Goal: Manage account settings

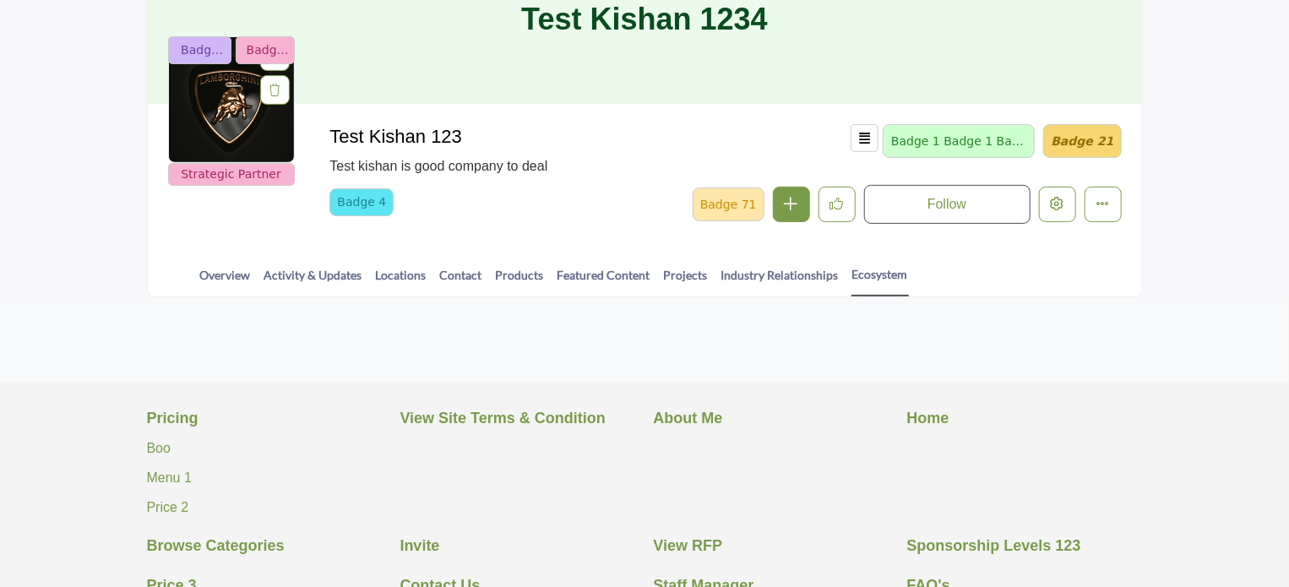
scroll to position [169, 0]
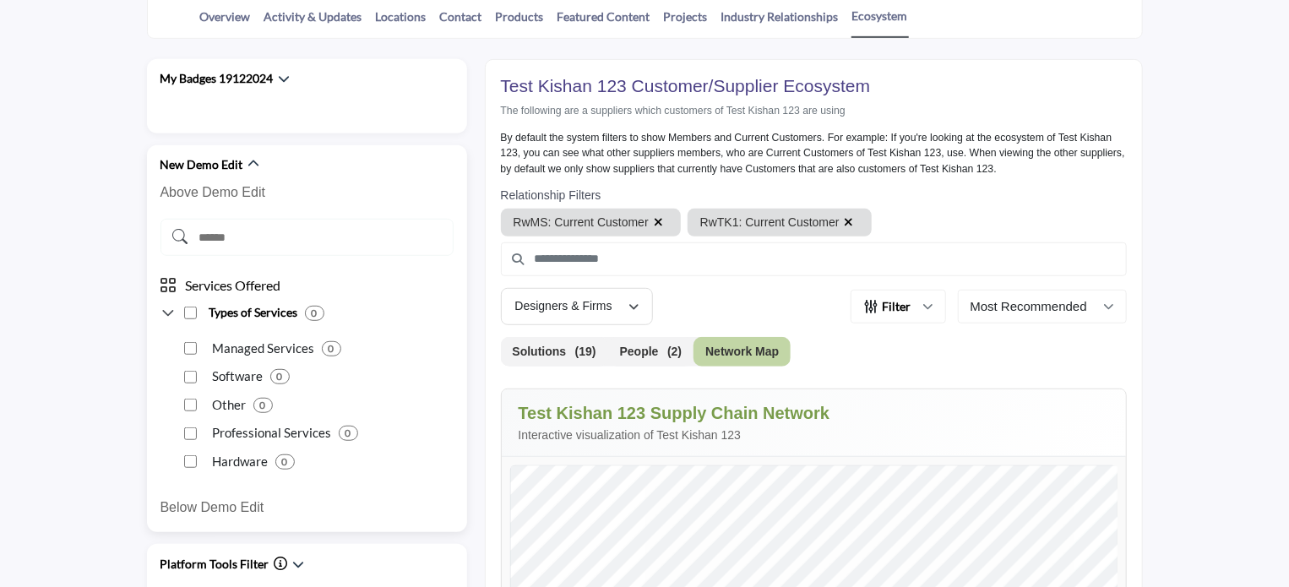
scroll to position [338, 0]
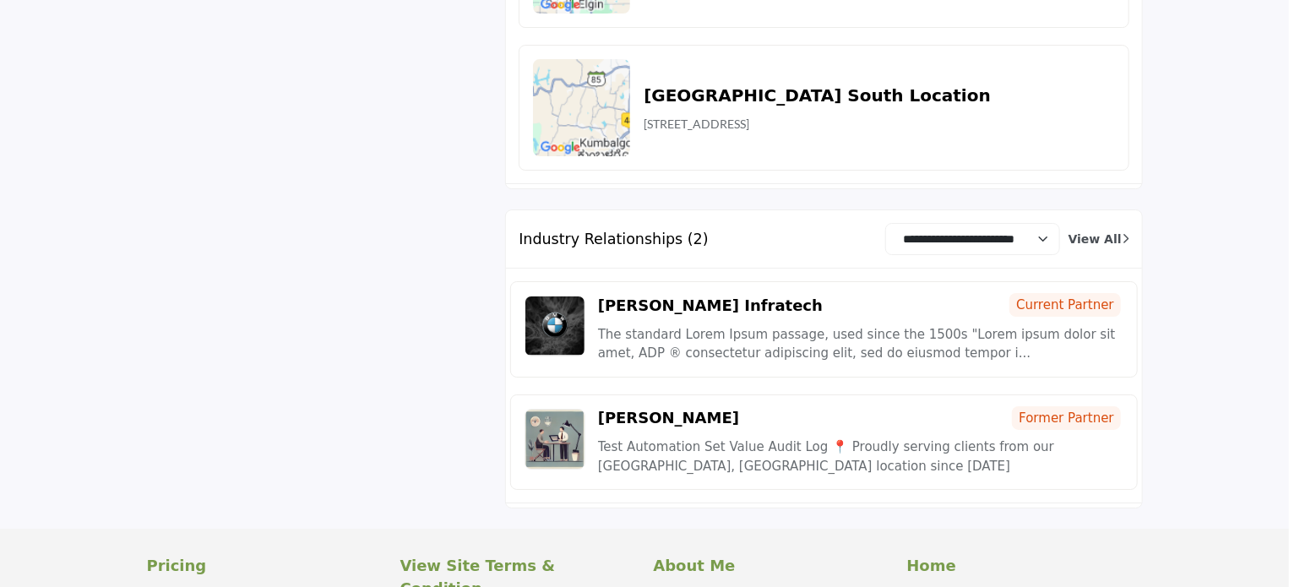
scroll to position [6005, 0]
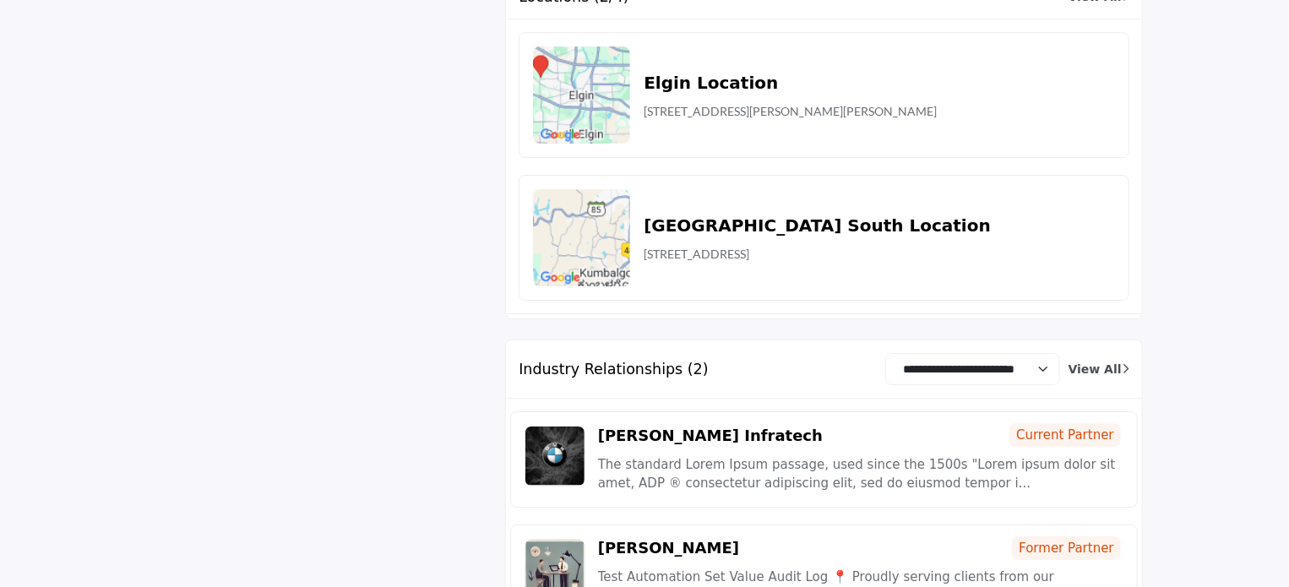
click at [1035, 423] on span "Current Partner" at bounding box center [1065, 435] width 112 height 24
click at [1054, 536] on span "Former Partner" at bounding box center [1066, 548] width 108 height 24
click at [935, 411] on div "[PERSON_NAME] Infratech Current Partner The standard Lorem Ipsum passage, used …" at bounding box center [824, 459] width 628 height 96
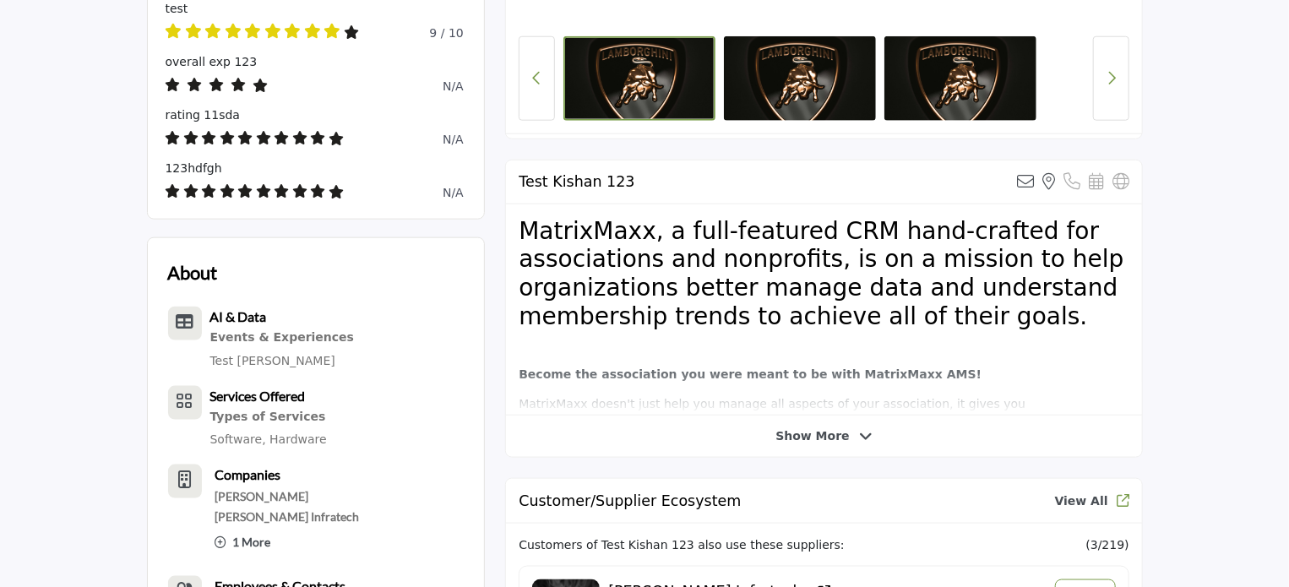
scroll to position [929, 0]
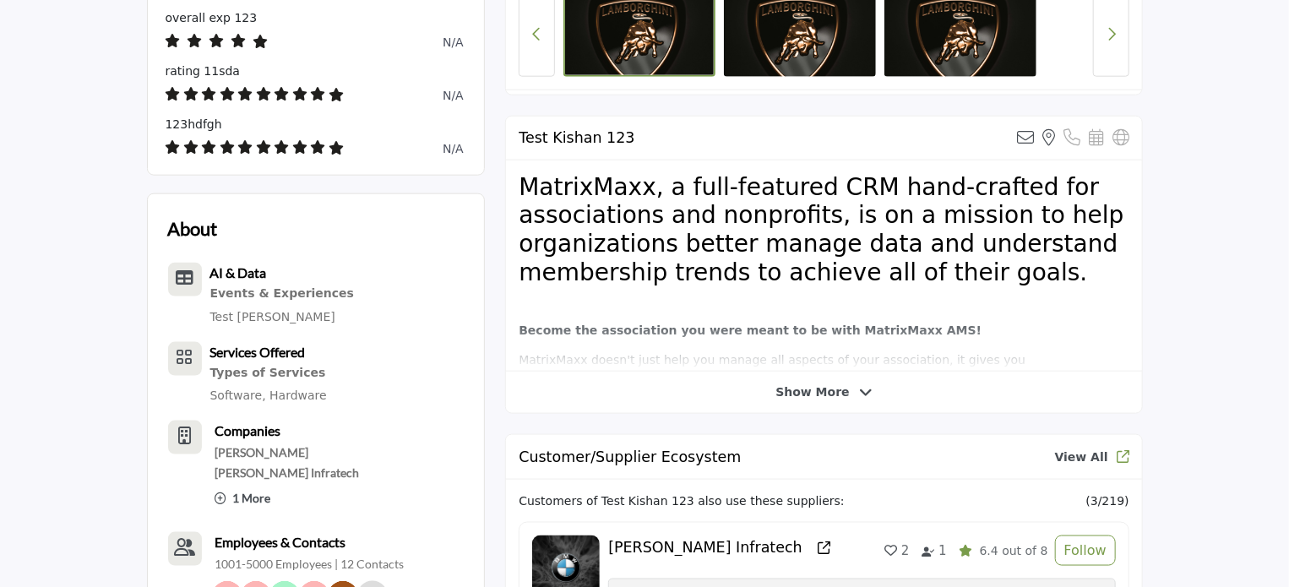
click at [846, 388] on span "Show More" at bounding box center [823, 393] width 96 height 18
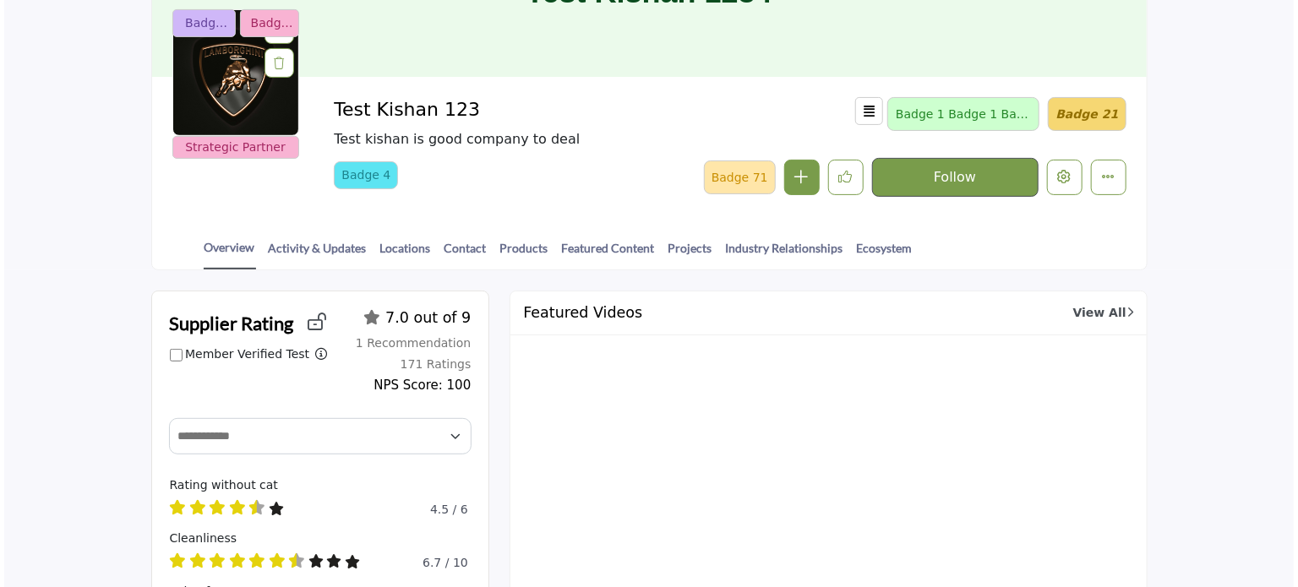
scroll to position [169, 0]
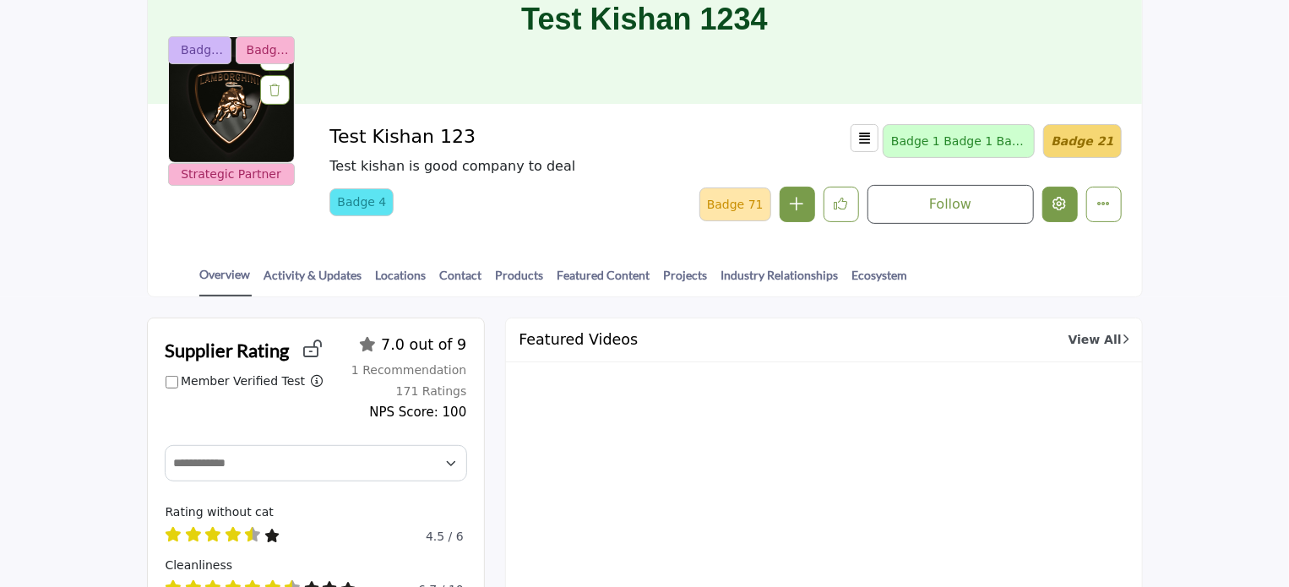
click at [1064, 205] on icon "Edit company" at bounding box center [1060, 204] width 14 height 14
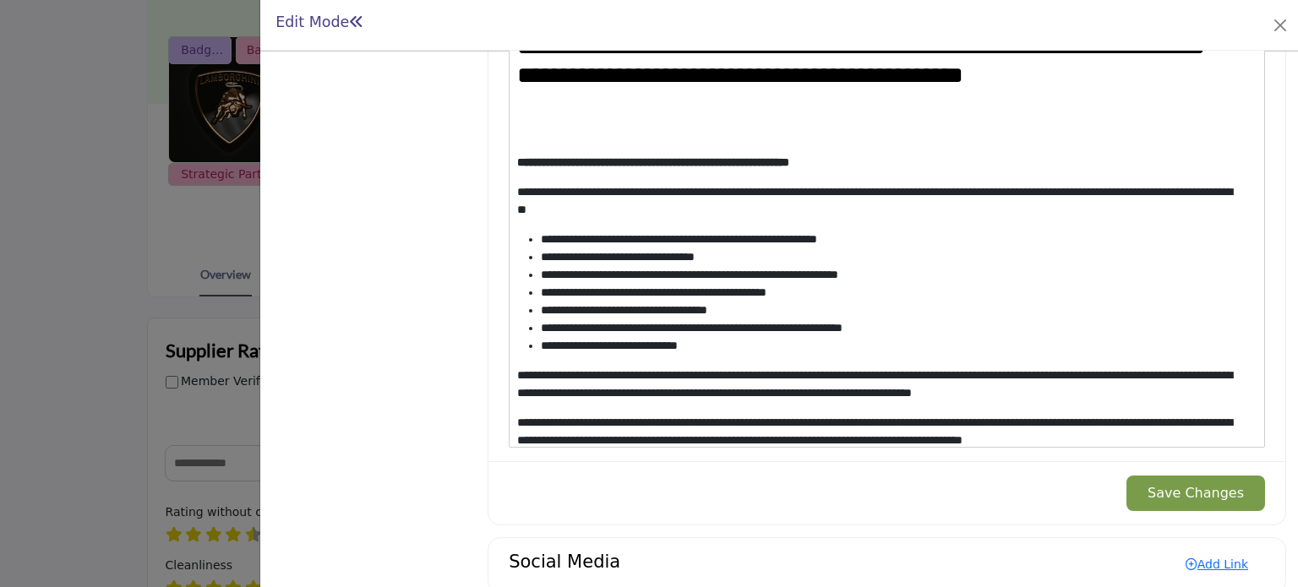
scroll to position [1892, 0]
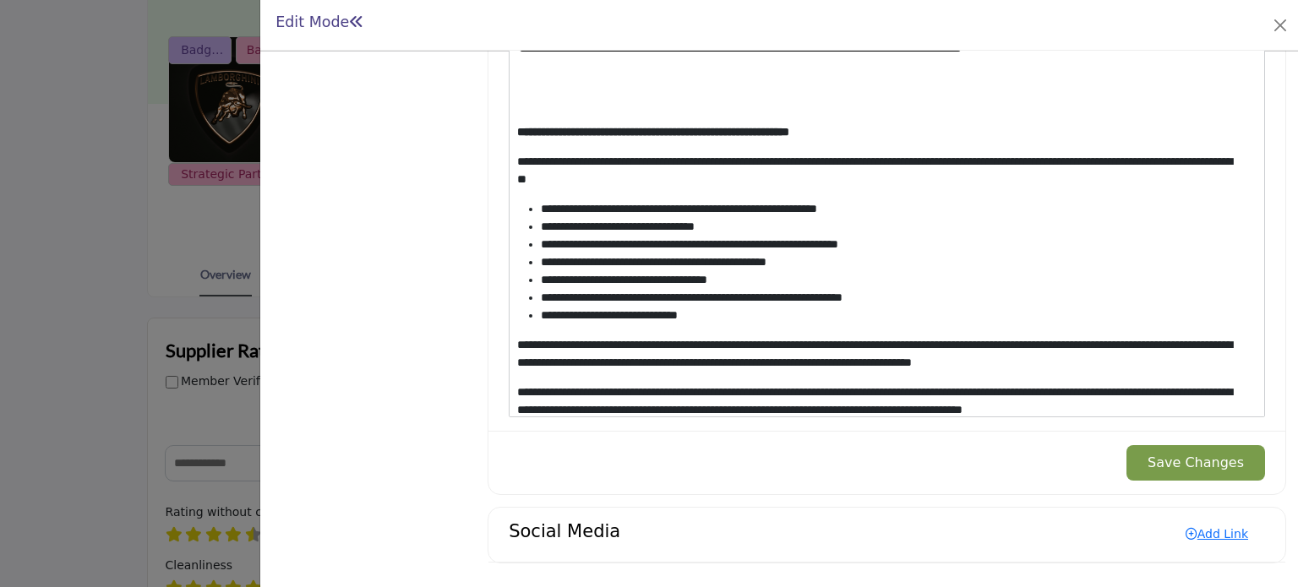
click at [758, 313] on li "**********" at bounding box center [892, 316] width 703 height 18
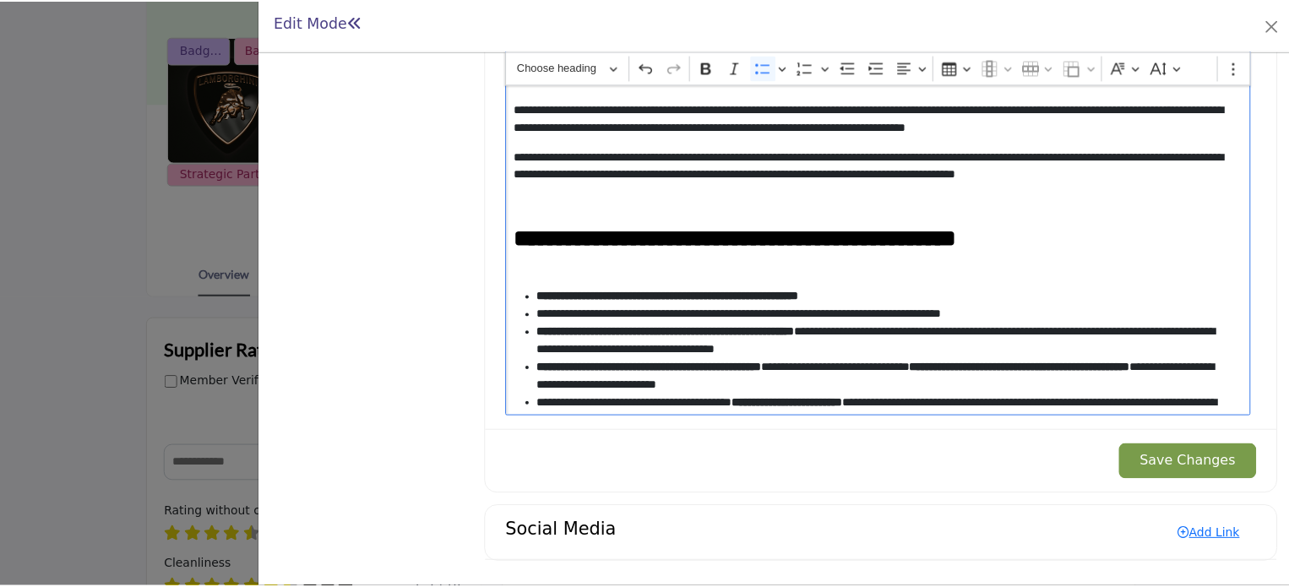
scroll to position [422, 0]
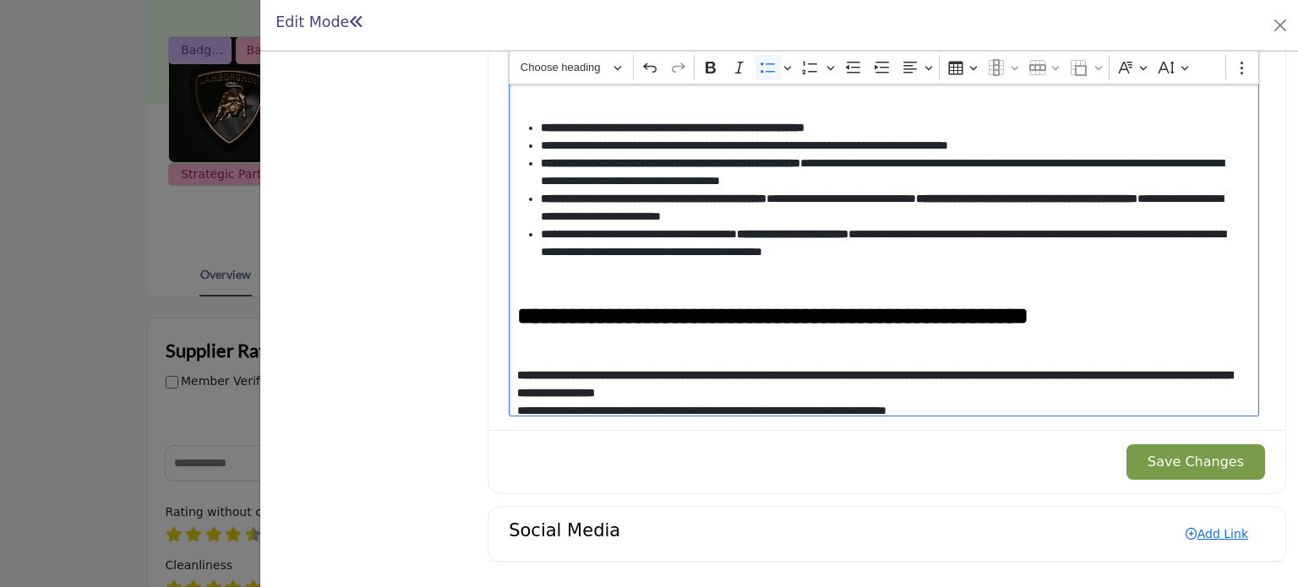
click at [984, 253] on li "**********" at bounding box center [892, 243] width 703 height 35
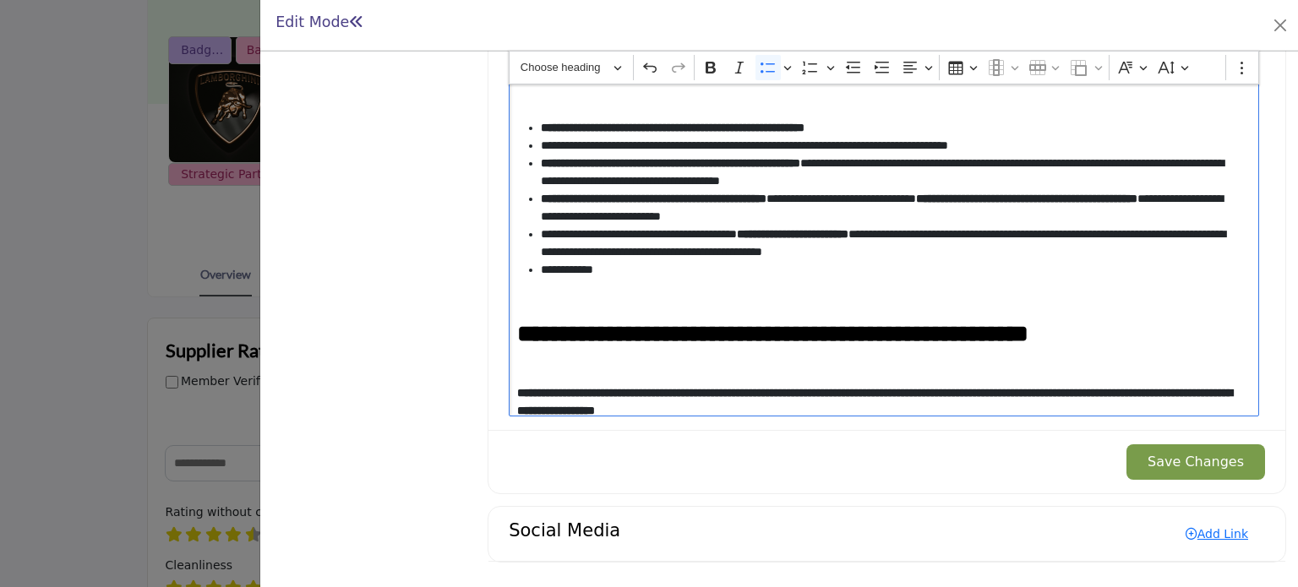
click at [1184, 462] on button "Save Changes" at bounding box center [1195, 461] width 139 height 35
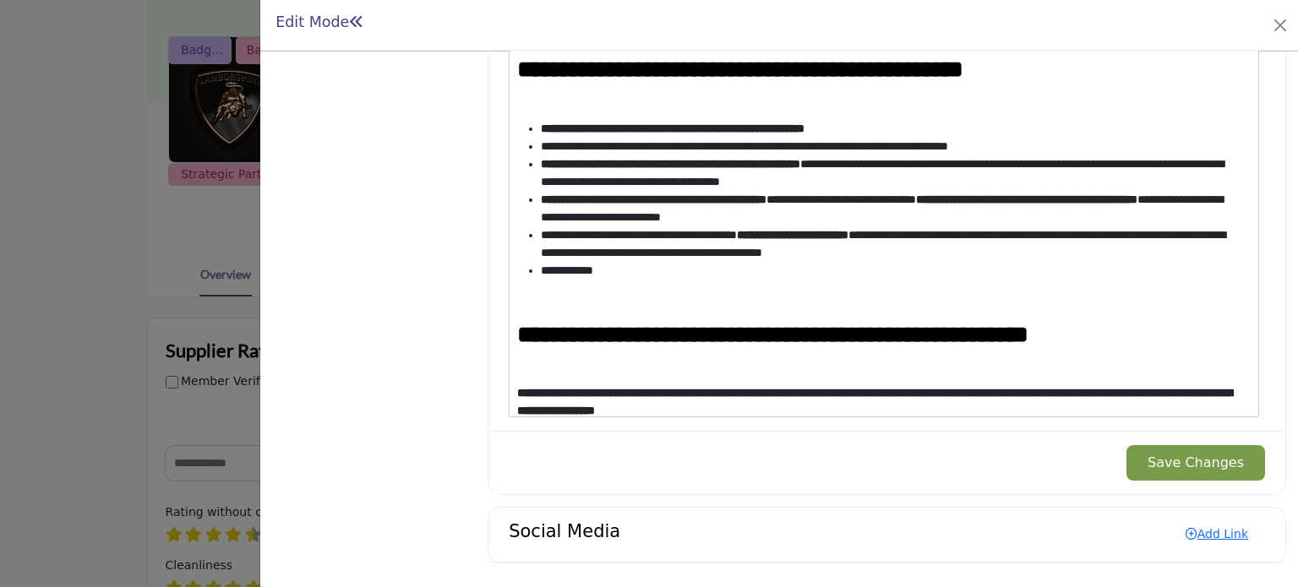
click at [91, 356] on div at bounding box center [649, 293] width 1298 height 587
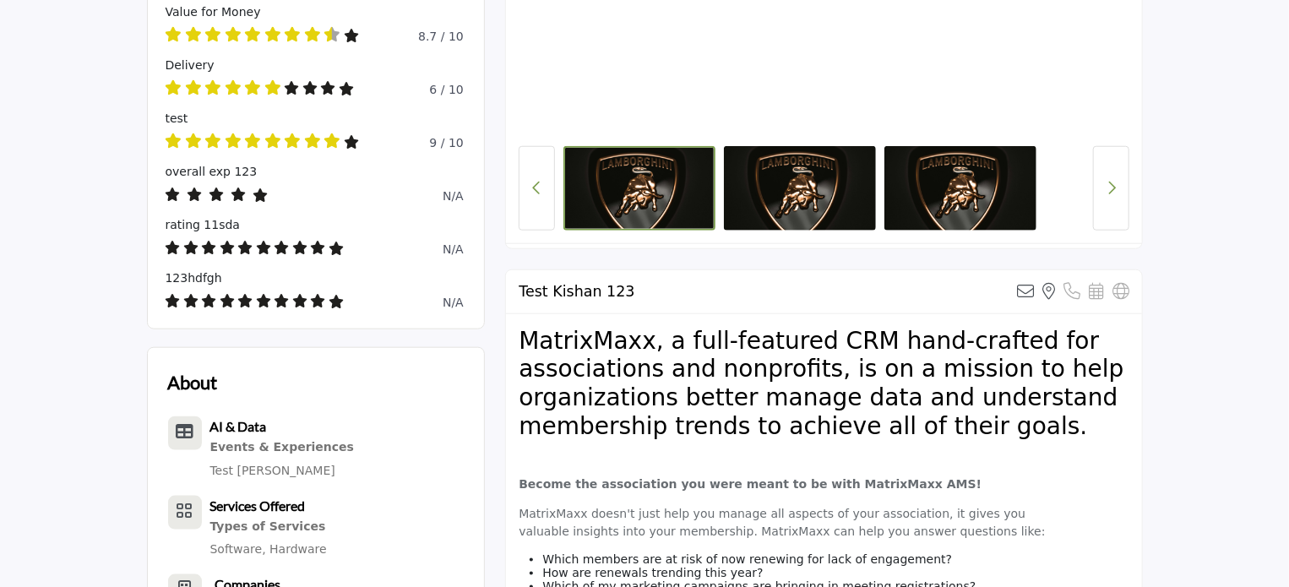
scroll to position [1191, 0]
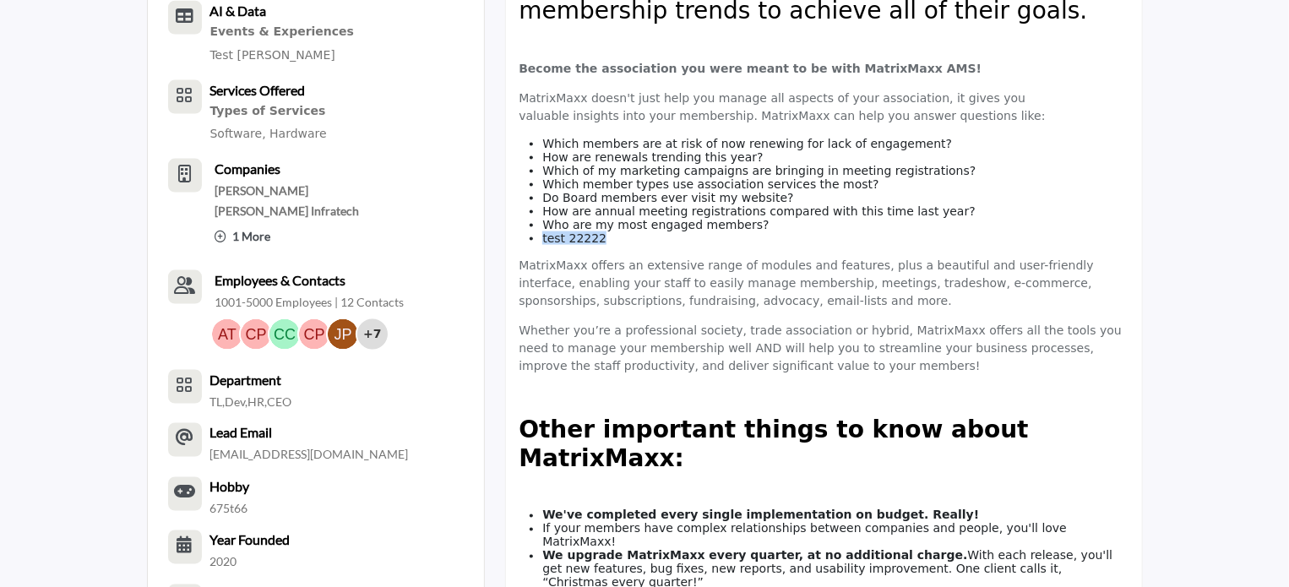
drag, startPoint x: 539, startPoint y: 249, endPoint x: 631, endPoint y: 247, distance: 92.1
click at [631, 245] on ul "Which members are at risk of now renewing for lack of engagement? How are renew…" at bounding box center [824, 191] width 611 height 108
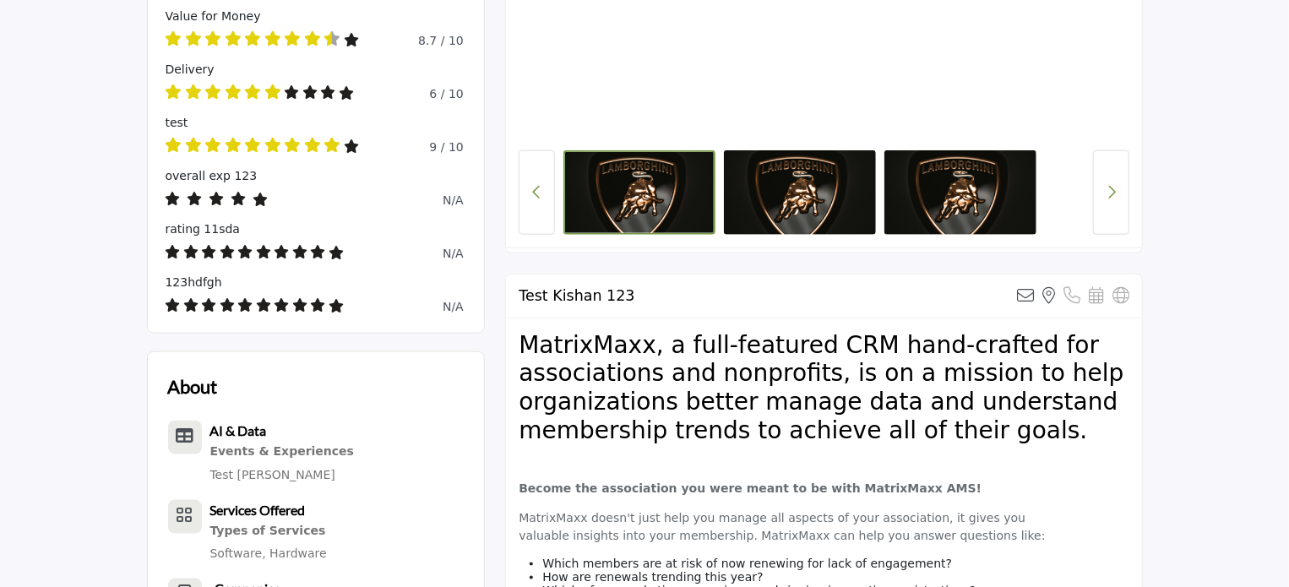
scroll to position [684, 0]
